Goal: Task Accomplishment & Management: Manage account settings

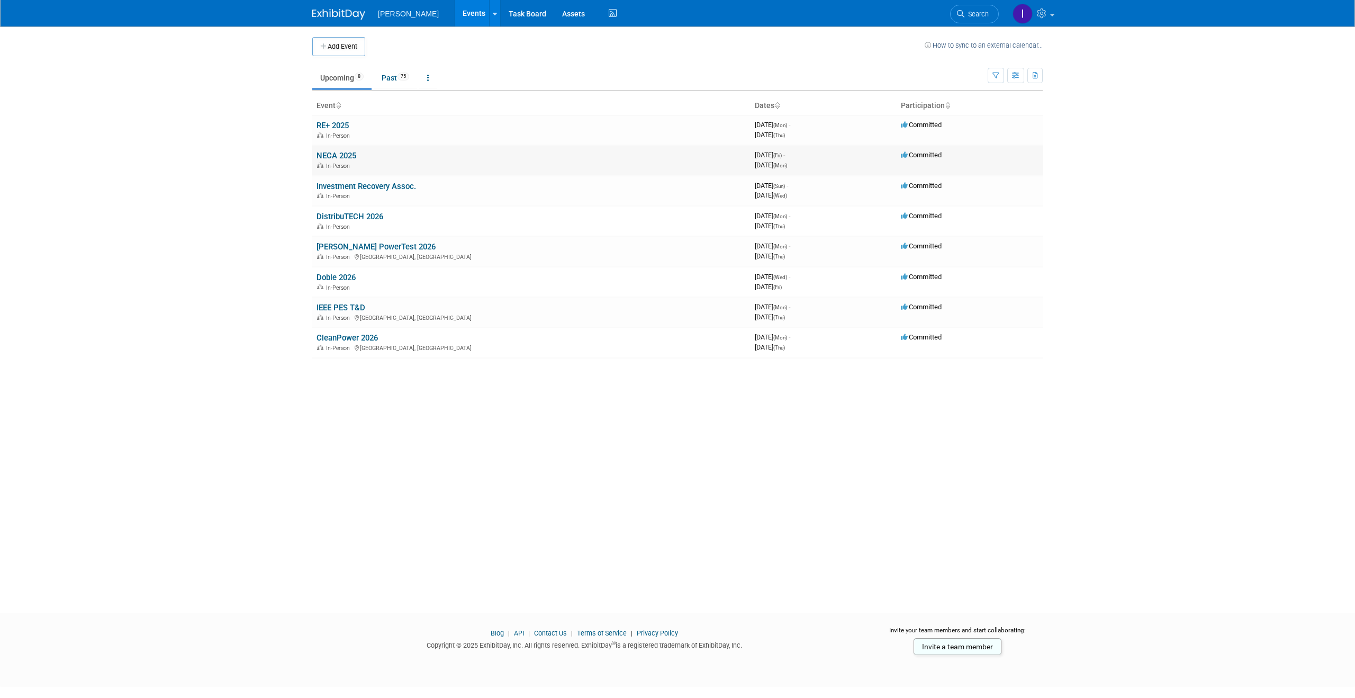
click at [342, 159] on link "NECA 2025" at bounding box center [336, 156] width 40 height 10
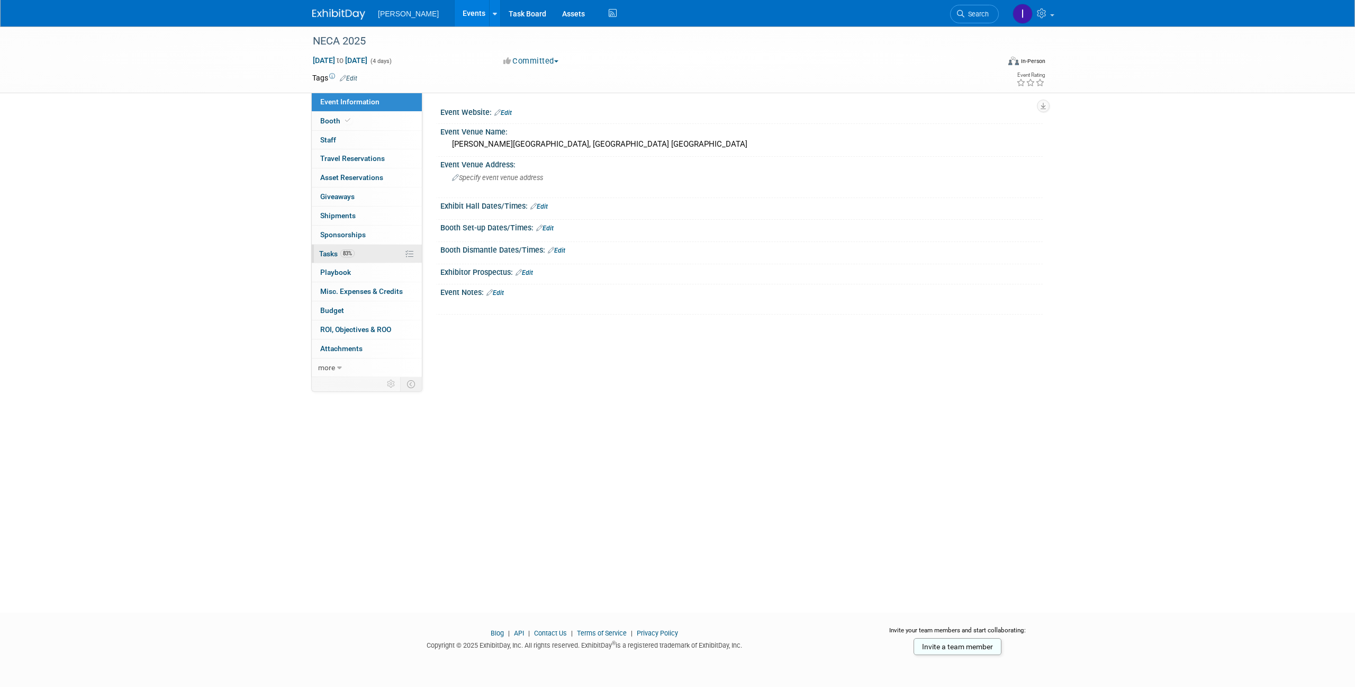
click at [348, 253] on span "83%" at bounding box center [347, 253] width 14 height 8
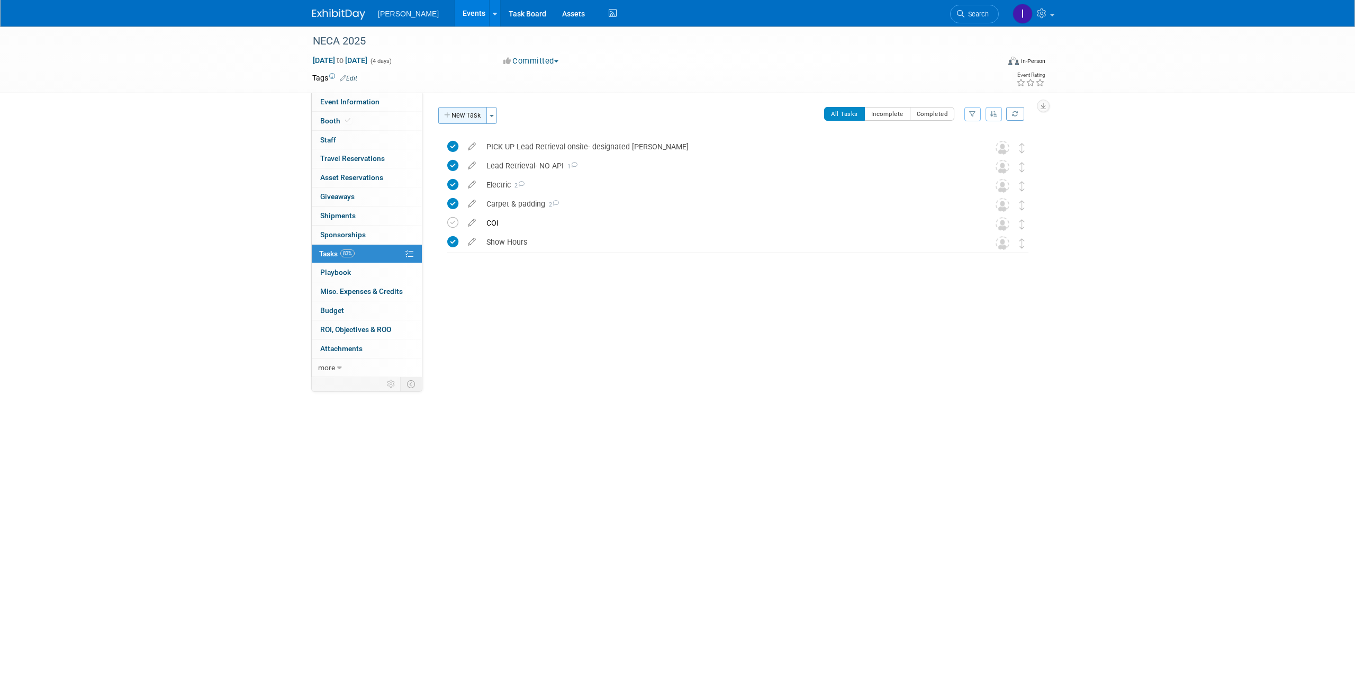
click at [473, 113] on button "New Task" at bounding box center [462, 115] width 49 height 17
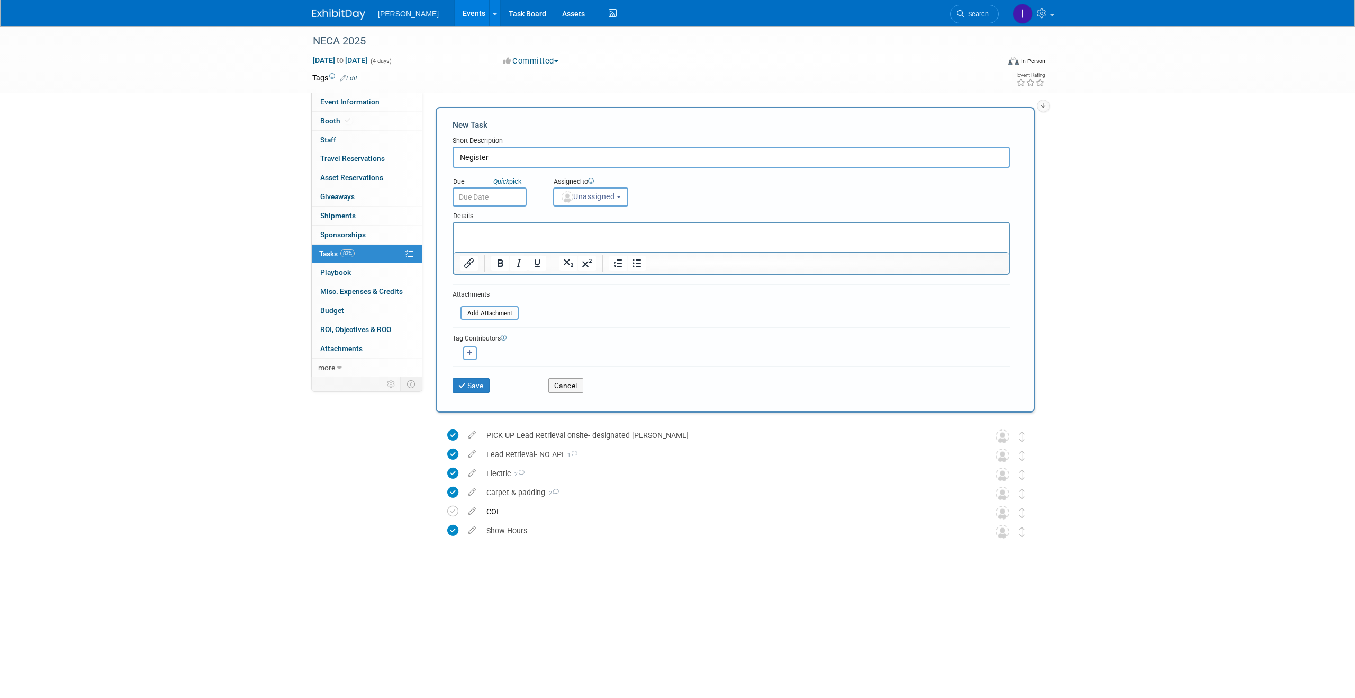
click at [472, 154] on input "Negister" at bounding box center [730, 157] width 557 height 21
type input "T"
click at [461, 154] on input "register Attendees - 8/20" at bounding box center [730, 157] width 557 height 21
type input "Register Attendees - 8/20"
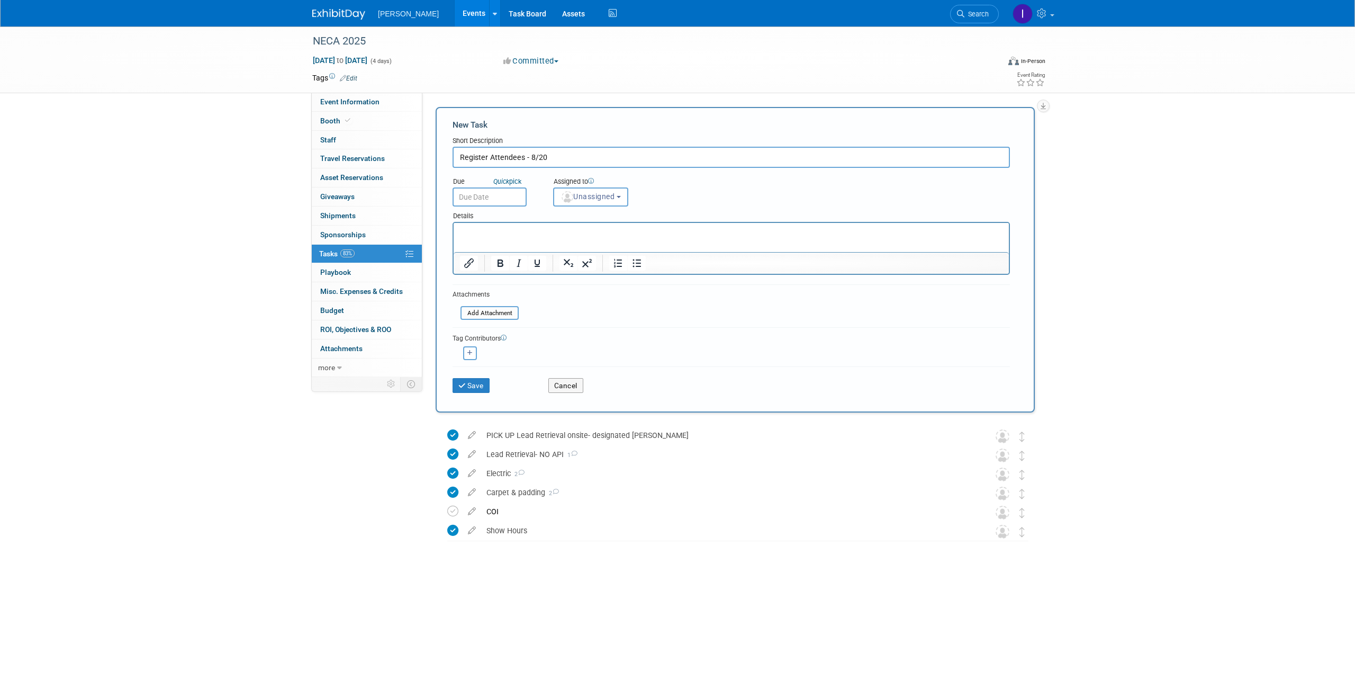
click at [526, 229] on p "Rich Text Area. Press ALT-0 for help." at bounding box center [731, 232] width 543 height 11
click at [467, 378] on button "Save" at bounding box center [470, 385] width 37 height 15
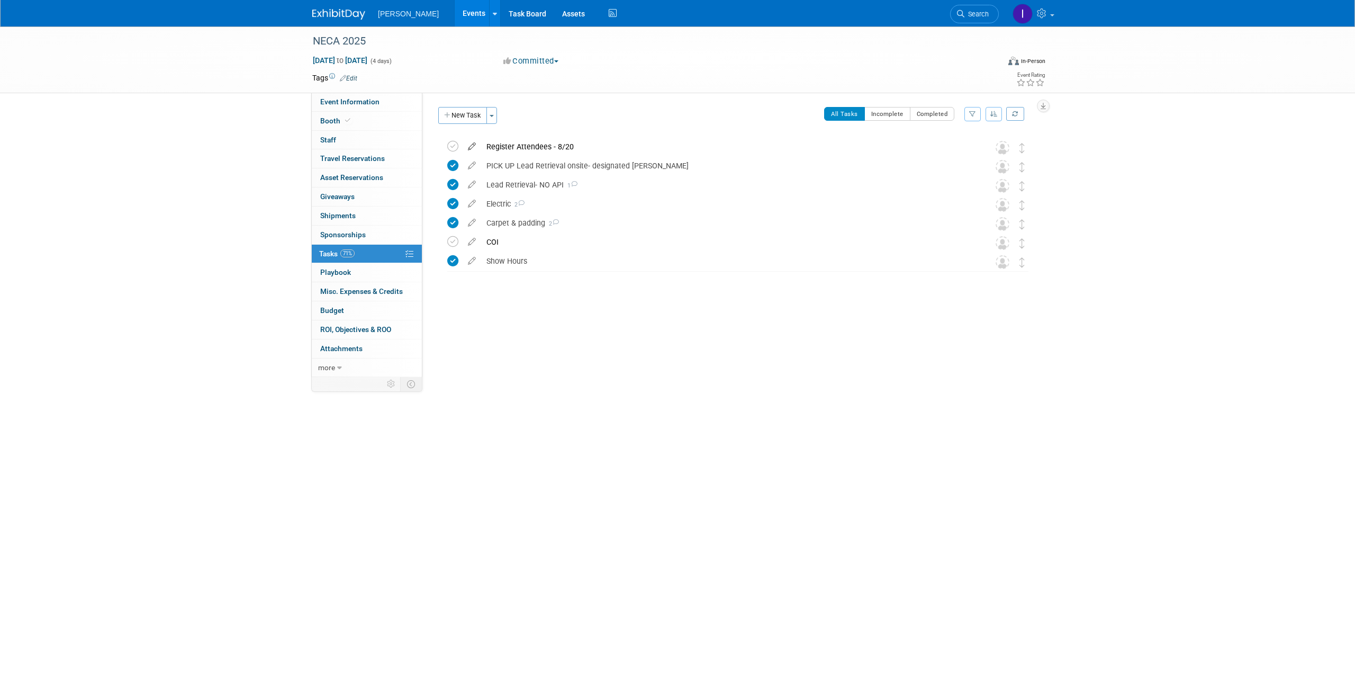
drag, startPoint x: 459, startPoint y: 144, endPoint x: 468, endPoint y: 147, distance: 9.0
click at [460, 144] on td at bounding box center [454, 147] width 15 height 19
drag, startPoint x: 456, startPoint y: 146, endPoint x: 464, endPoint y: 151, distance: 10.0
click at [456, 146] on icon at bounding box center [452, 146] width 11 height 11
click at [461, 19] on link "Events" at bounding box center [474, 13] width 39 height 26
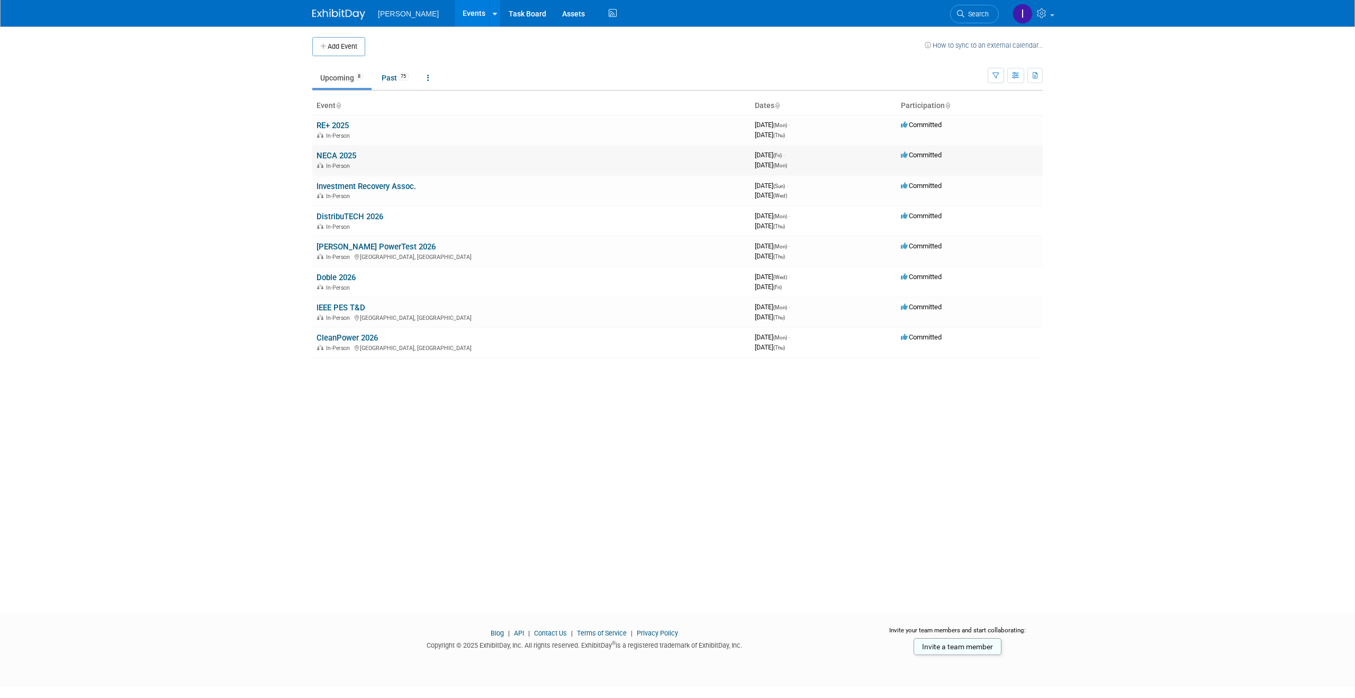
click at [333, 158] on link "NECA 2025" at bounding box center [336, 156] width 40 height 10
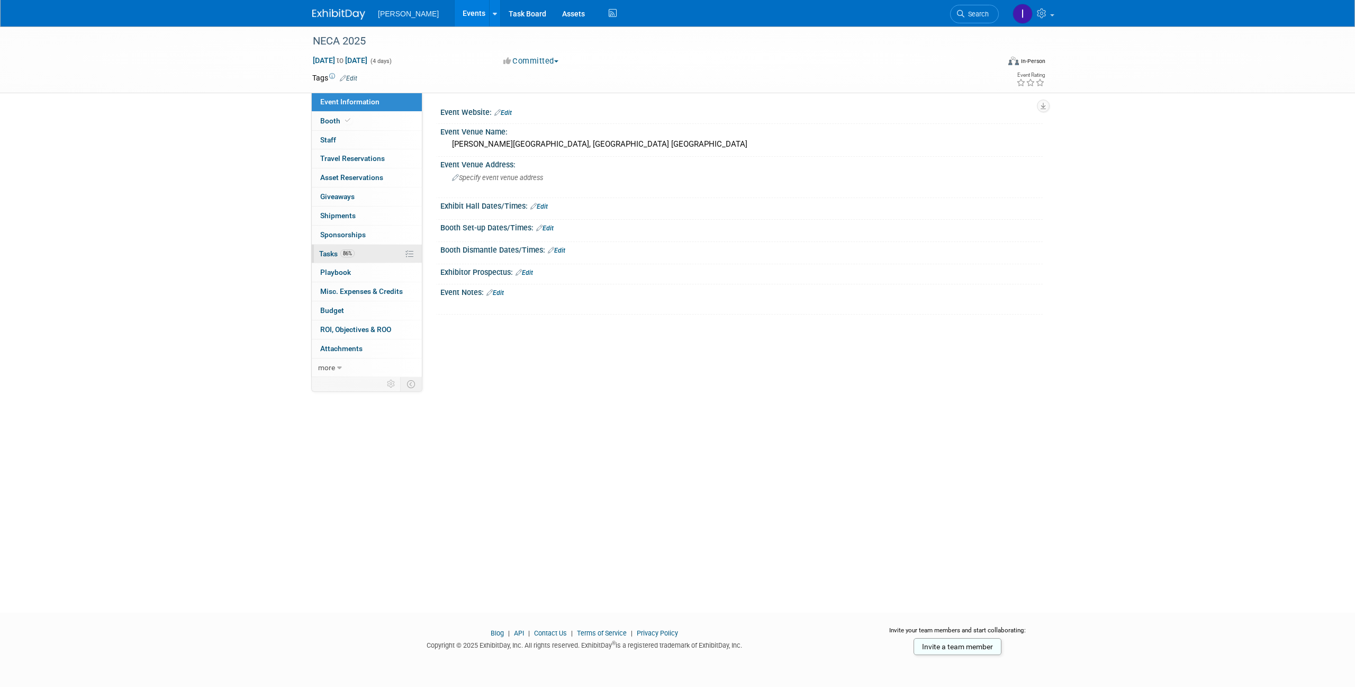
click at [334, 255] on span "Tasks 86%" at bounding box center [336, 253] width 35 height 8
